Goal: Task Accomplishment & Management: Manage account settings

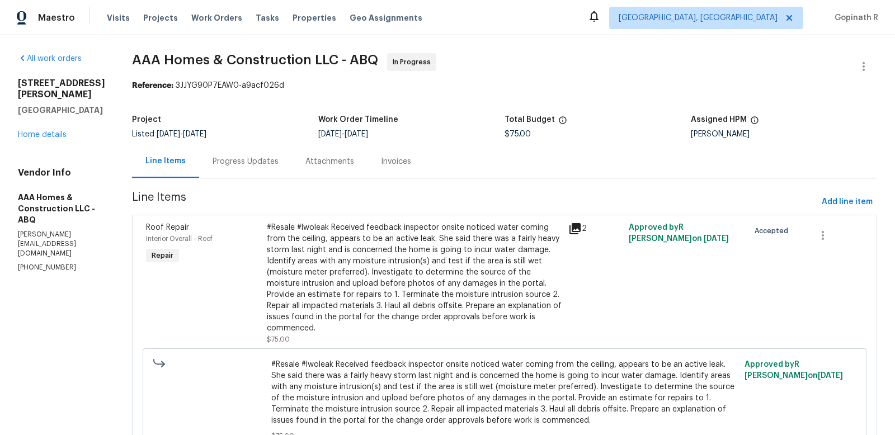
click at [354, 266] on div "#Resale #lwoleak Received feedback inspector onsite noticed water coming from t…" at bounding box center [414, 278] width 295 height 112
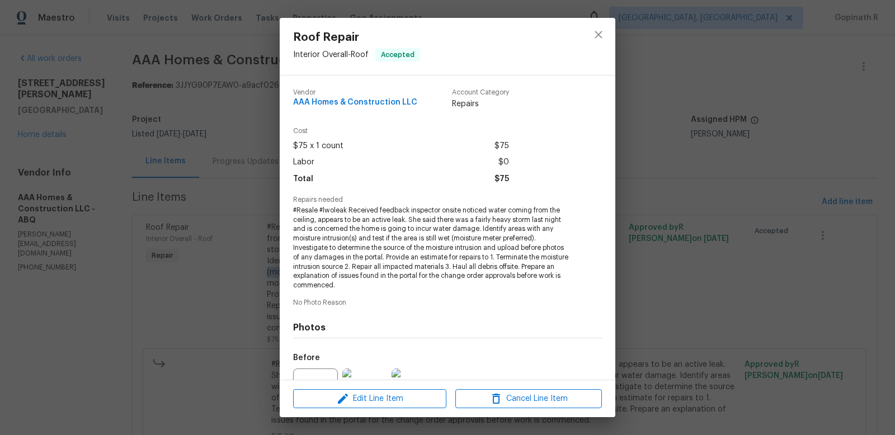
scroll to position [118, 0]
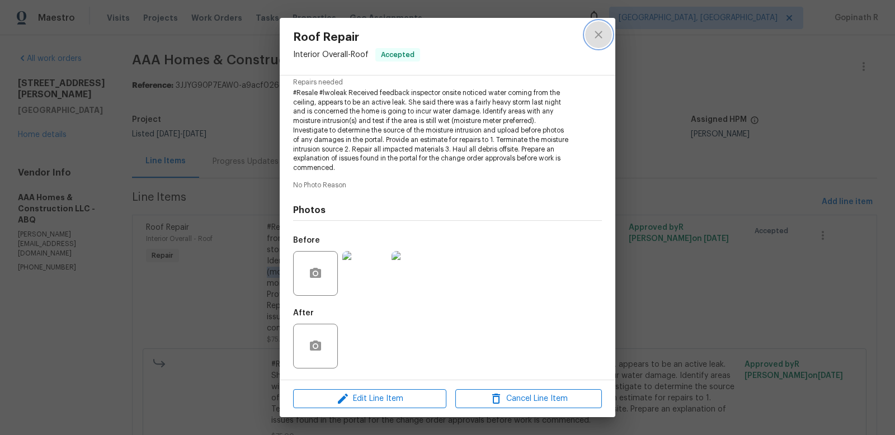
click at [598, 32] on icon "close" at bounding box center [598, 34] width 13 height 13
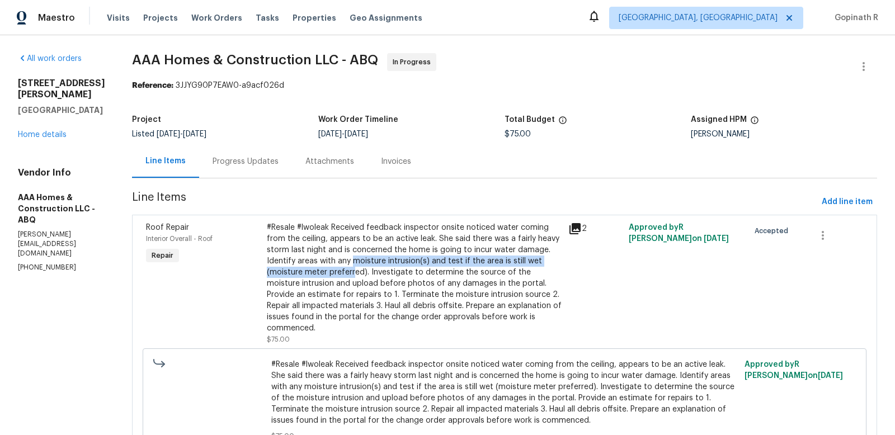
scroll to position [47, 0]
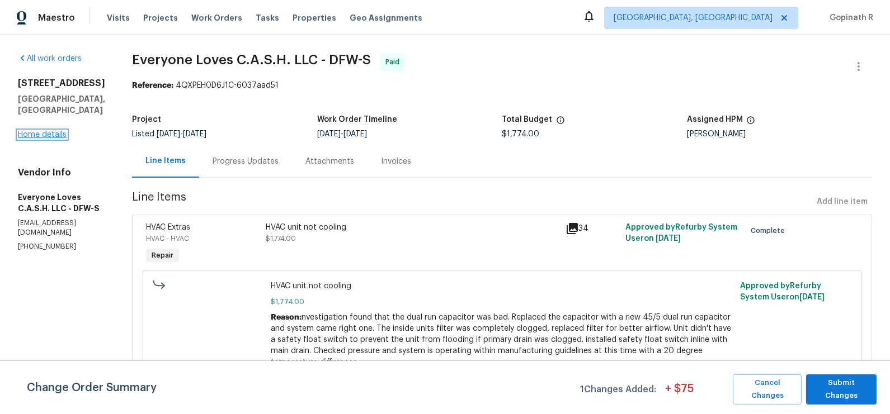
click at [35, 131] on link "Home details" at bounding box center [42, 135] width 49 height 8
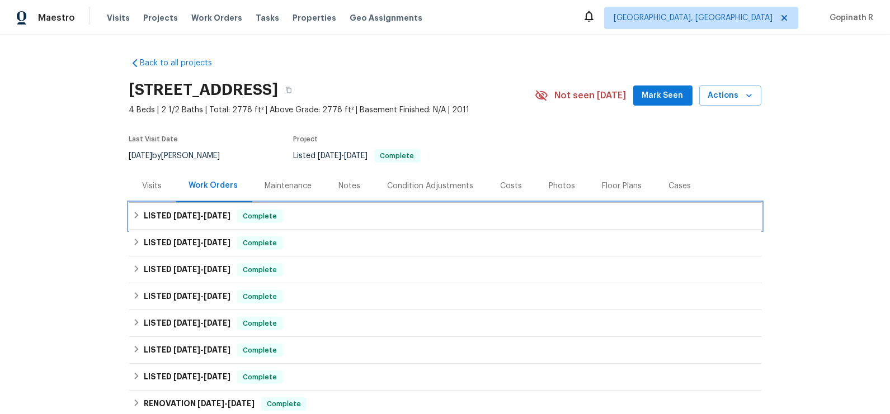
click at [266, 214] on span "Complete" at bounding box center [259, 216] width 43 height 11
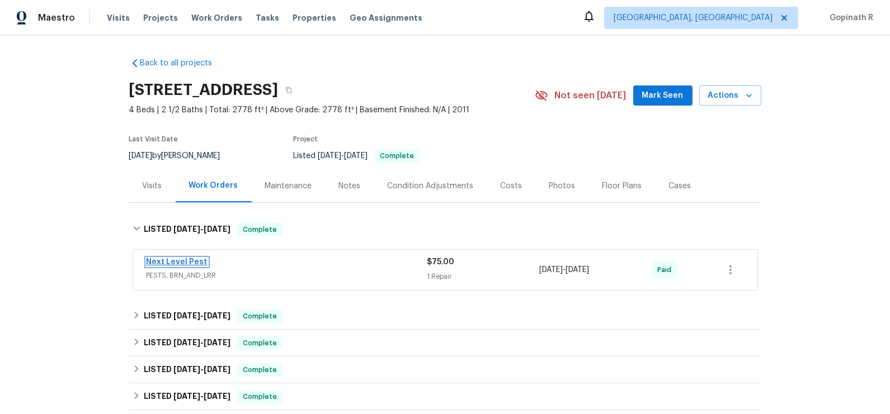
click at [181, 264] on link "Next Level Pest" at bounding box center [177, 262] width 61 height 8
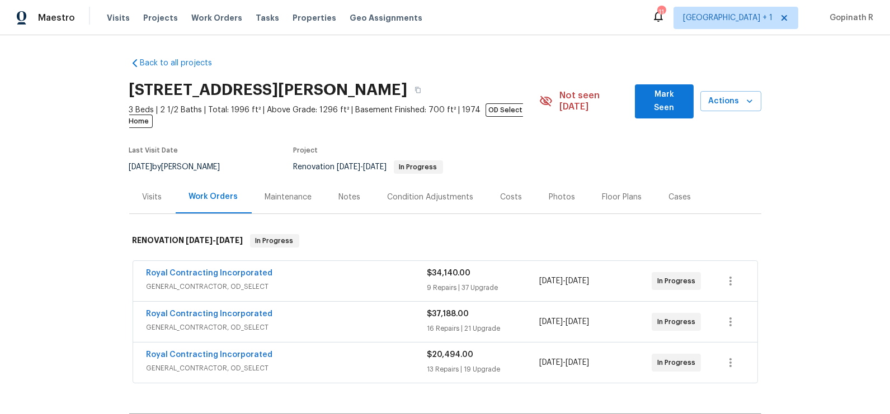
scroll to position [404, 0]
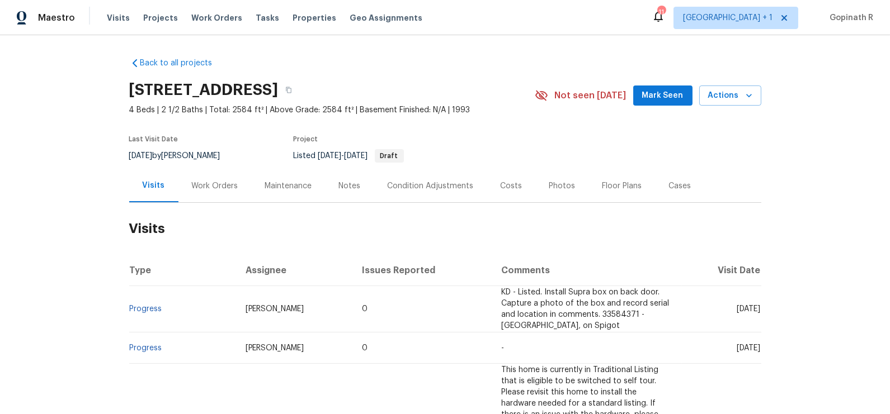
click at [217, 186] on div "Work Orders" at bounding box center [215, 186] width 46 height 11
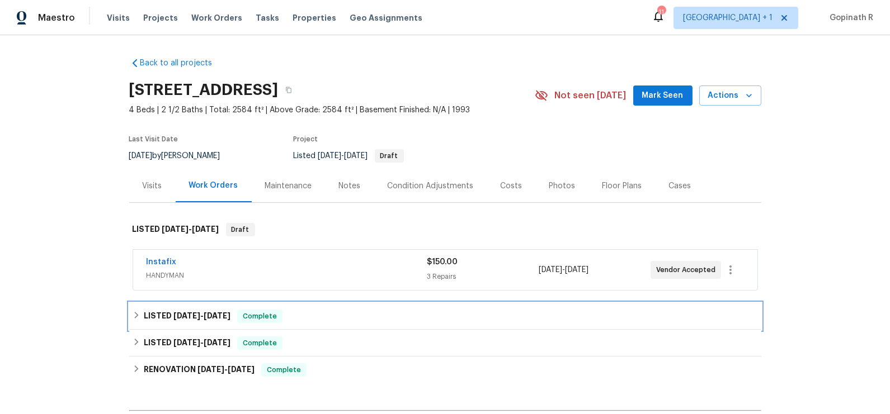
click at [253, 321] on div "Complete" at bounding box center [259, 316] width 45 height 13
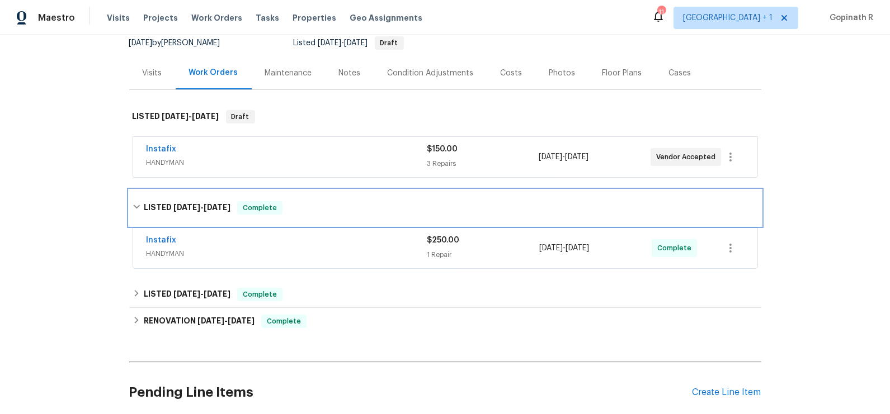
scroll to position [136, 0]
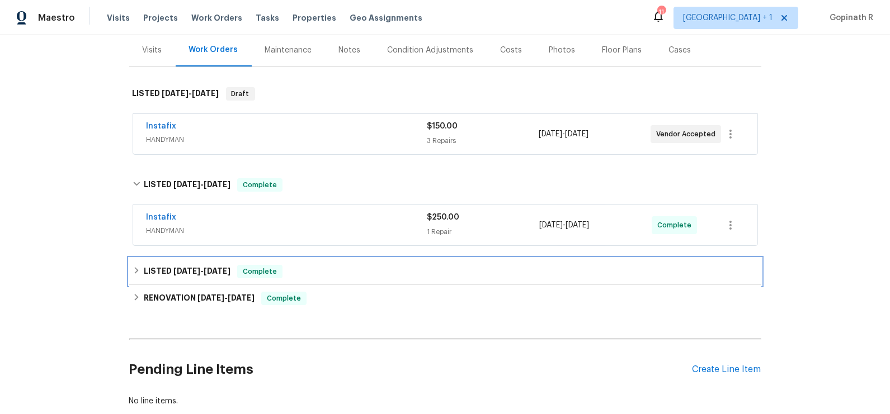
click at [303, 275] on div "LISTED 4/19/25 - 4/21/25 Complete" at bounding box center [445, 271] width 625 height 13
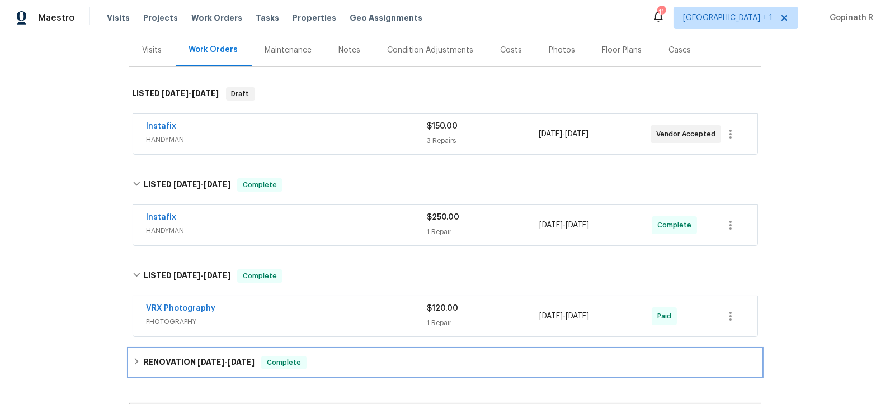
click at [204, 365] on h6 "RENOVATION 3/27/25 - 4/16/25" at bounding box center [199, 362] width 111 height 13
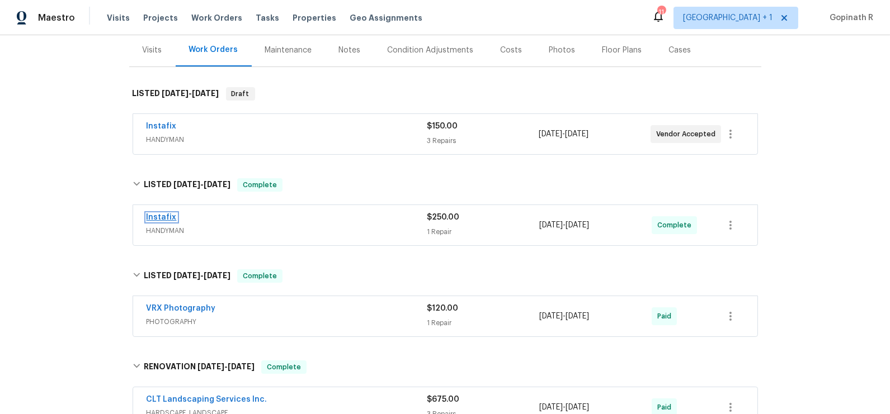
click at [167, 216] on link "Instafix" at bounding box center [162, 218] width 30 height 8
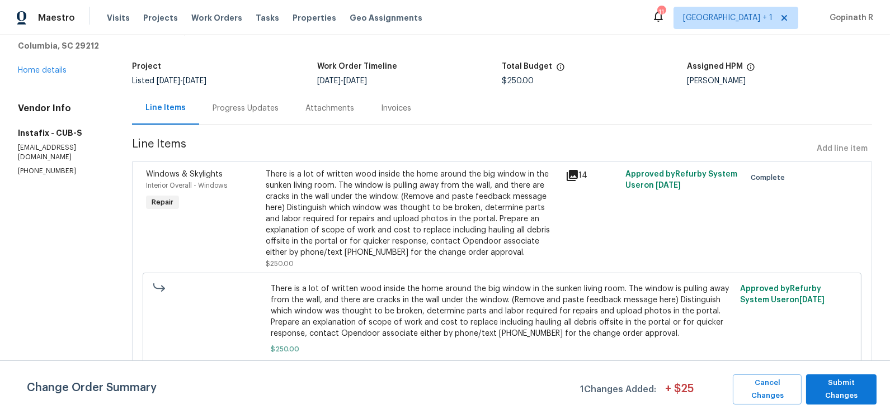
scroll to position [62, 0]
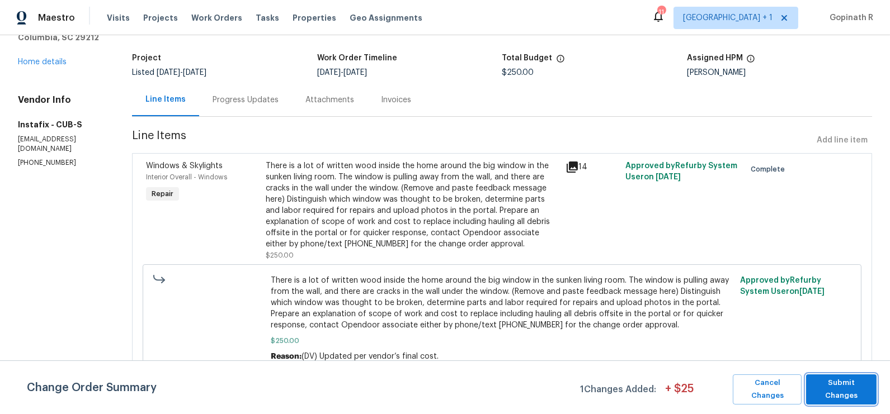
click at [843, 375] on button "Submit Changes" at bounding box center [841, 390] width 70 height 30
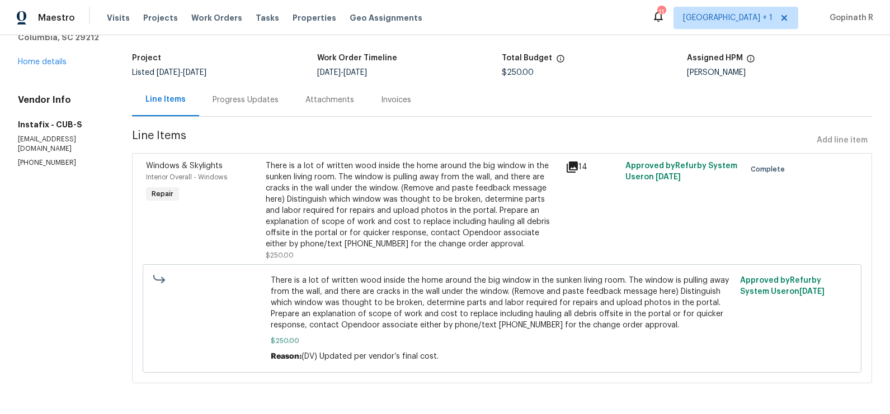
click at [228, 108] on div "Progress Updates" at bounding box center [245, 99] width 93 height 33
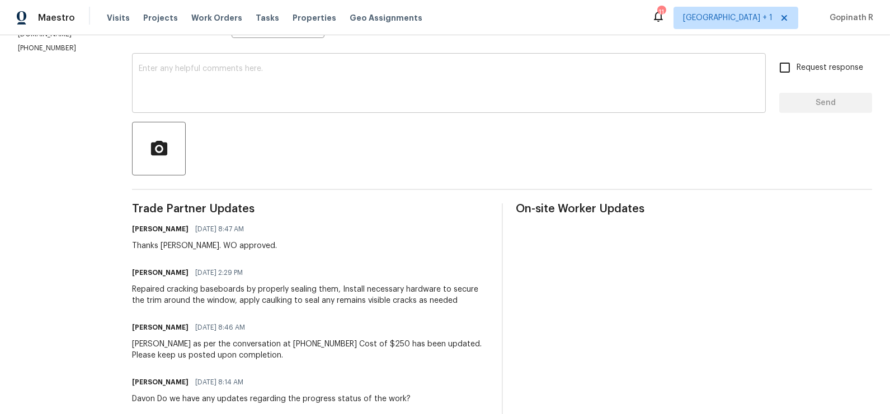
scroll to position [172, 0]
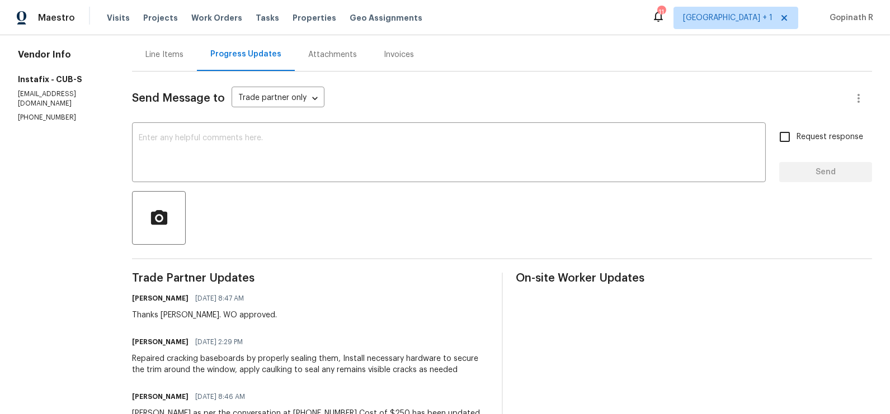
click at [152, 50] on div "Line Items" at bounding box center [164, 54] width 38 height 11
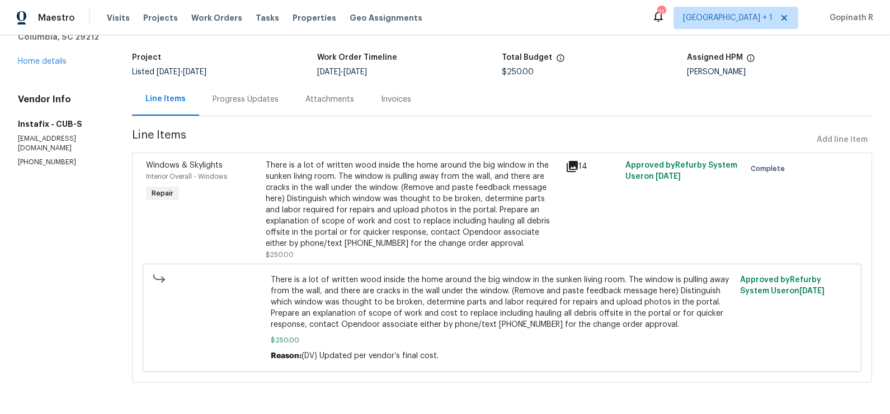
scroll to position [62, 0]
